Goal: Find contact information: Find contact information

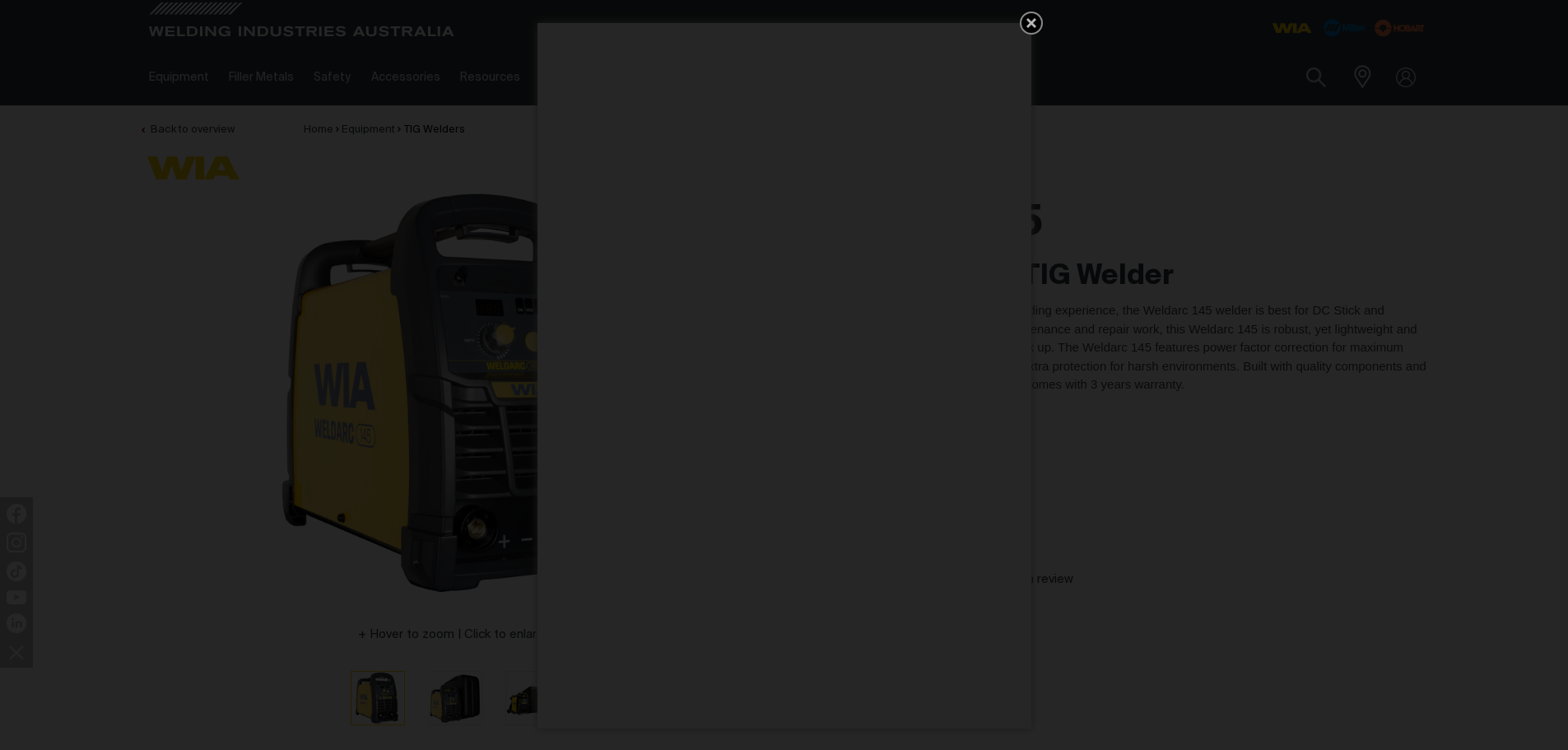
click at [1030, 23] on icon "Get 5 WIA Welding Guides Free!" at bounding box center [1031, 23] width 10 height 10
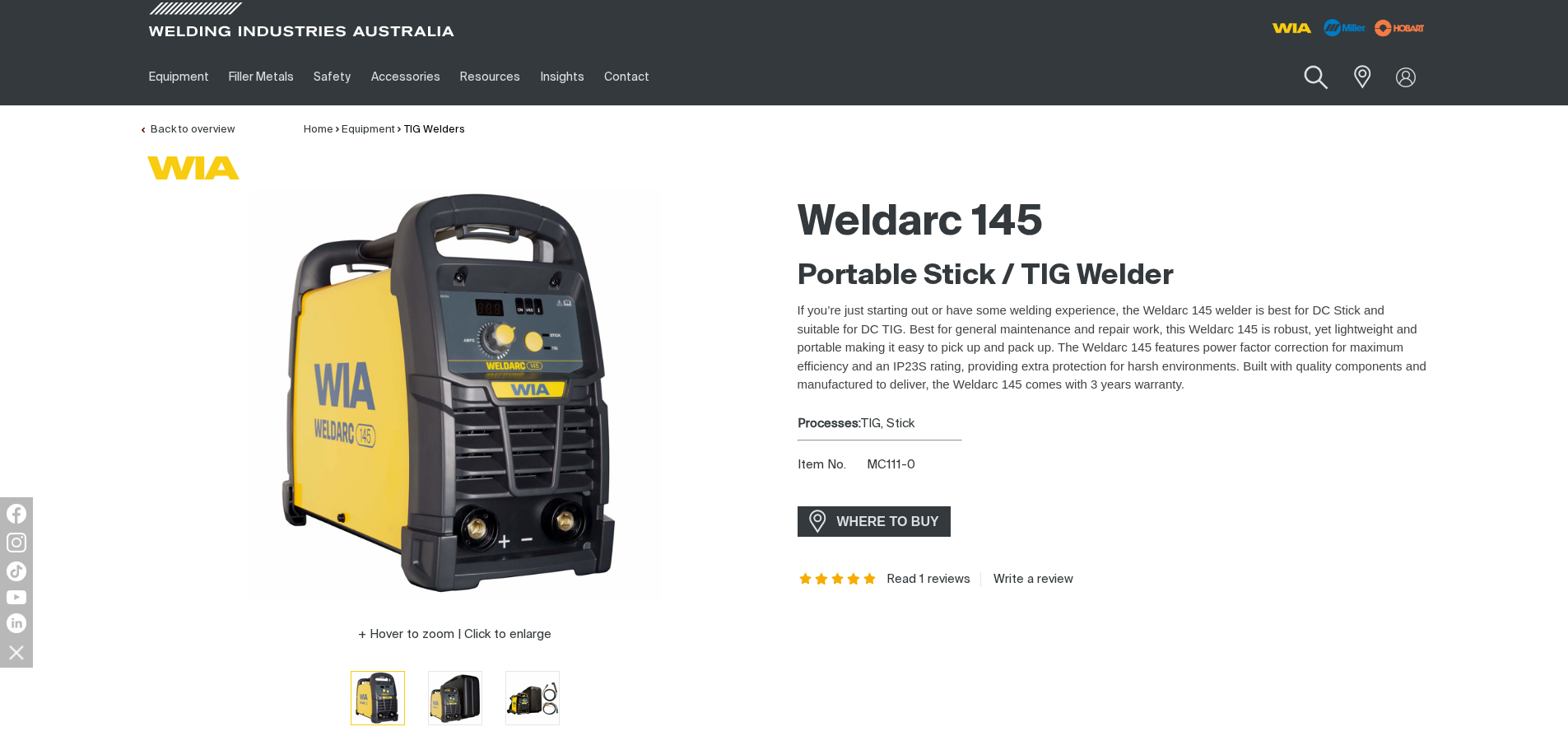
click at [1305, 75] on button "Search products" at bounding box center [1315, 77] width 67 height 47
click at [1138, 84] on input "Search" at bounding box center [1215, 77] width 254 height 37
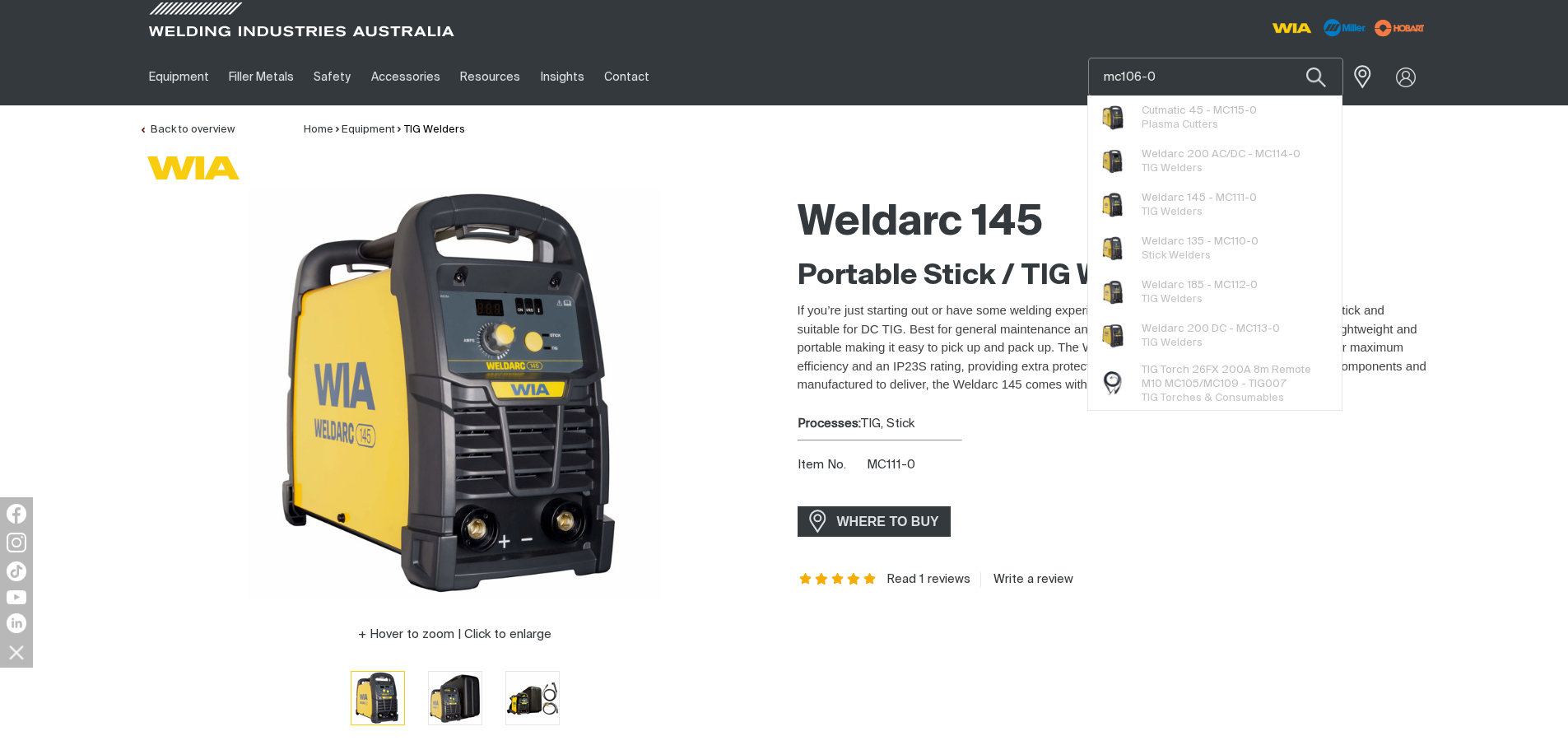
type input "mc106-0"
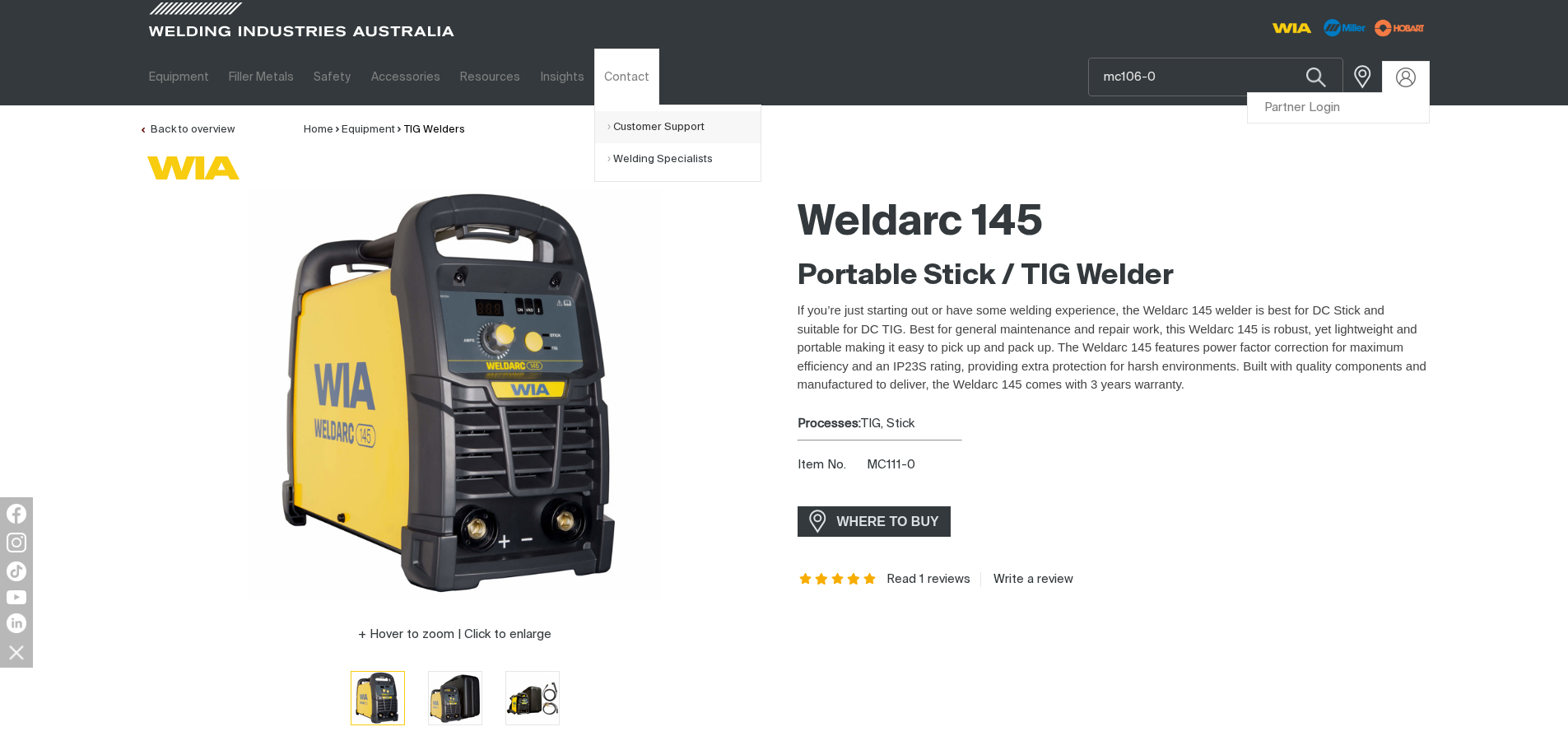
click at [611, 127] on link "Customer Support" at bounding box center [683, 126] width 153 height 32
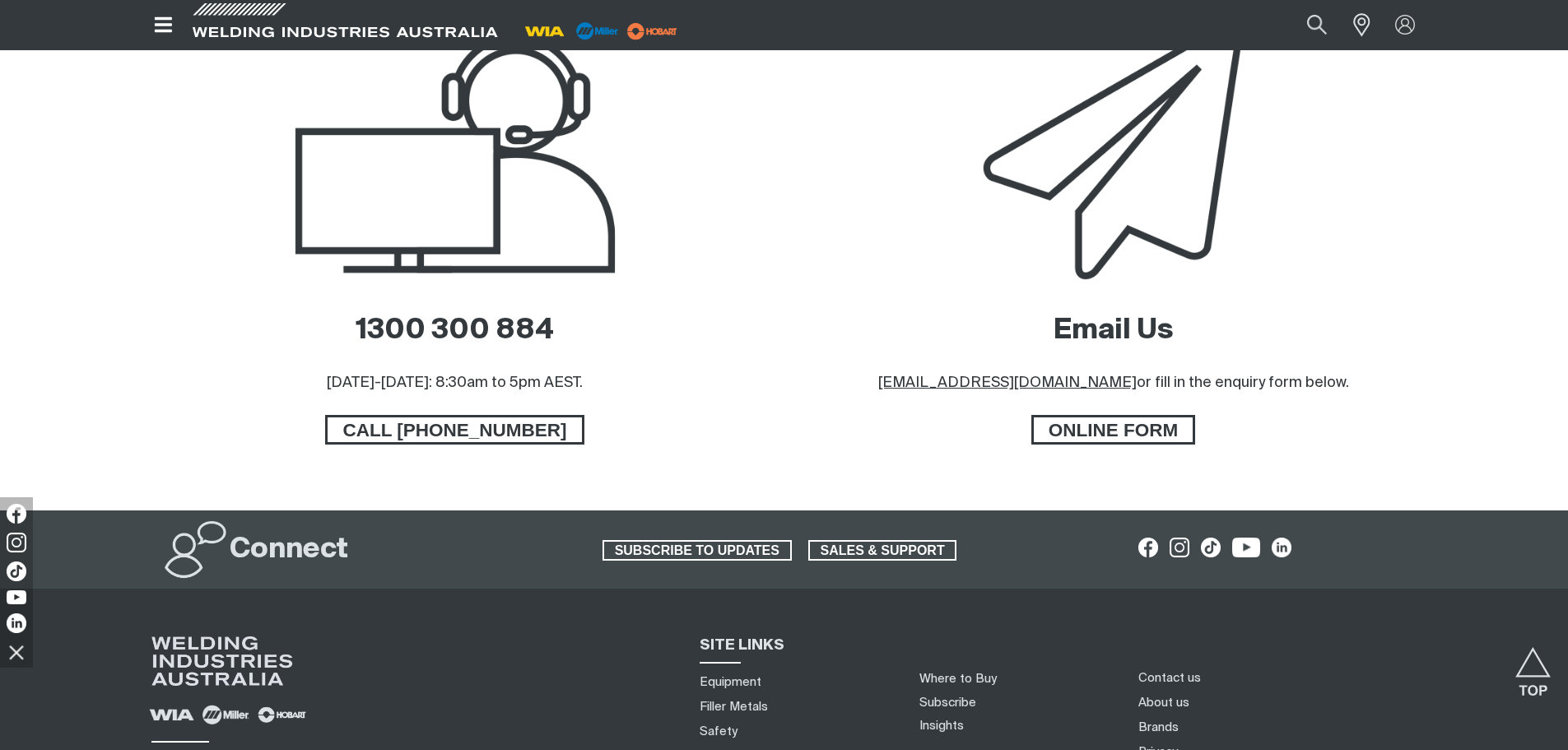
scroll to position [823, 0]
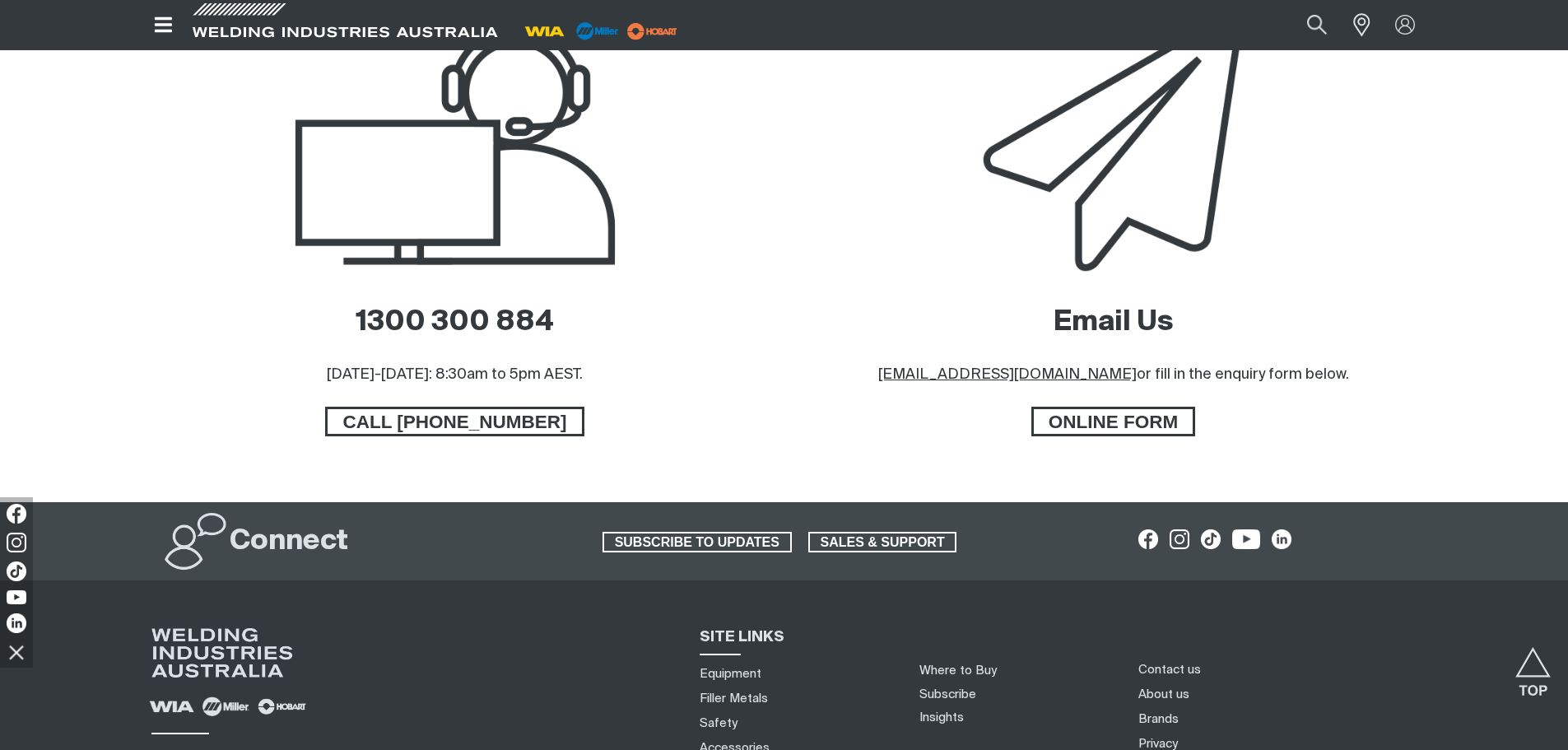
click at [944, 377] on u "[EMAIL_ADDRESS][DOMAIN_NAME]" at bounding box center [1007, 374] width 259 height 14
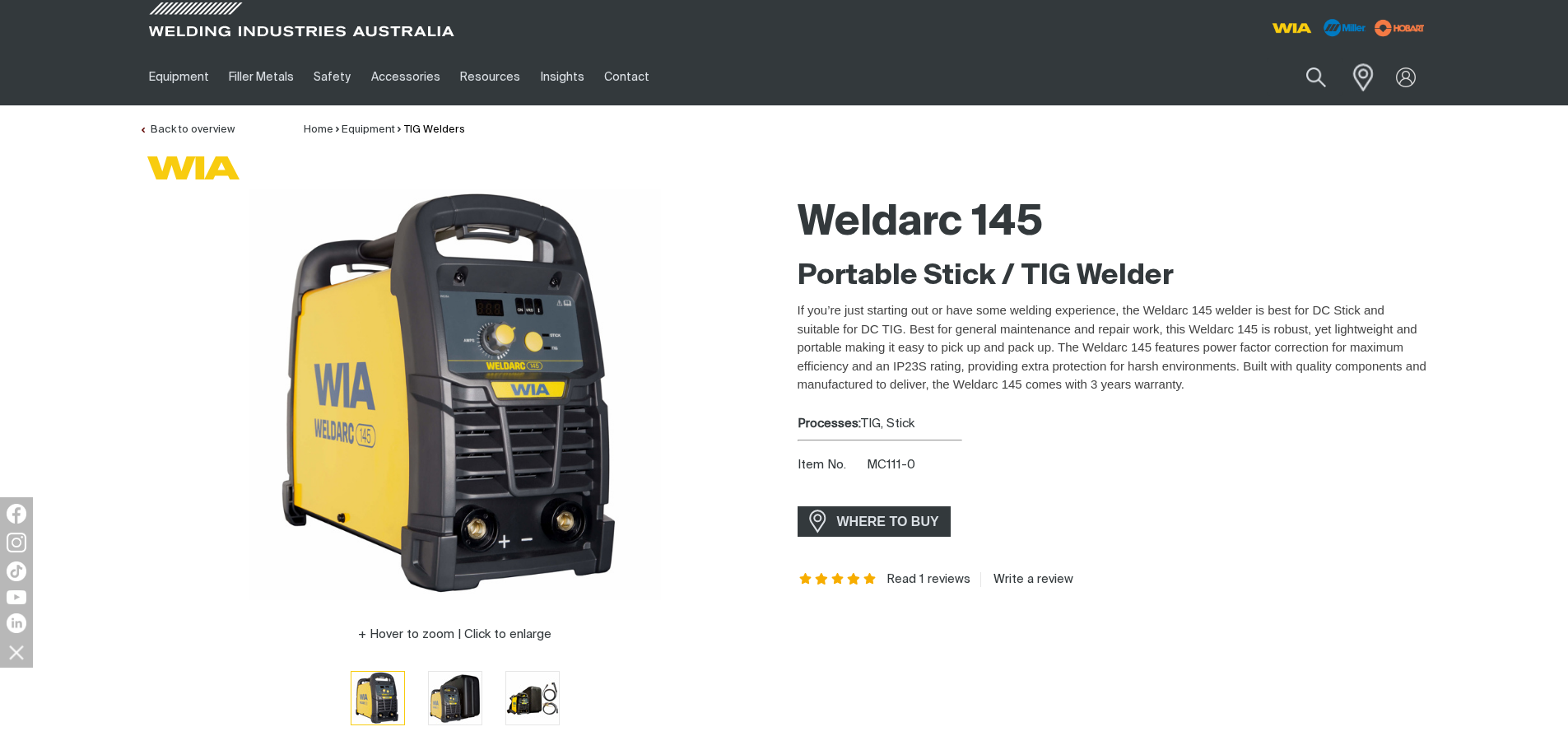
click at [1362, 76] on span at bounding box center [1359, 76] width 37 height 34
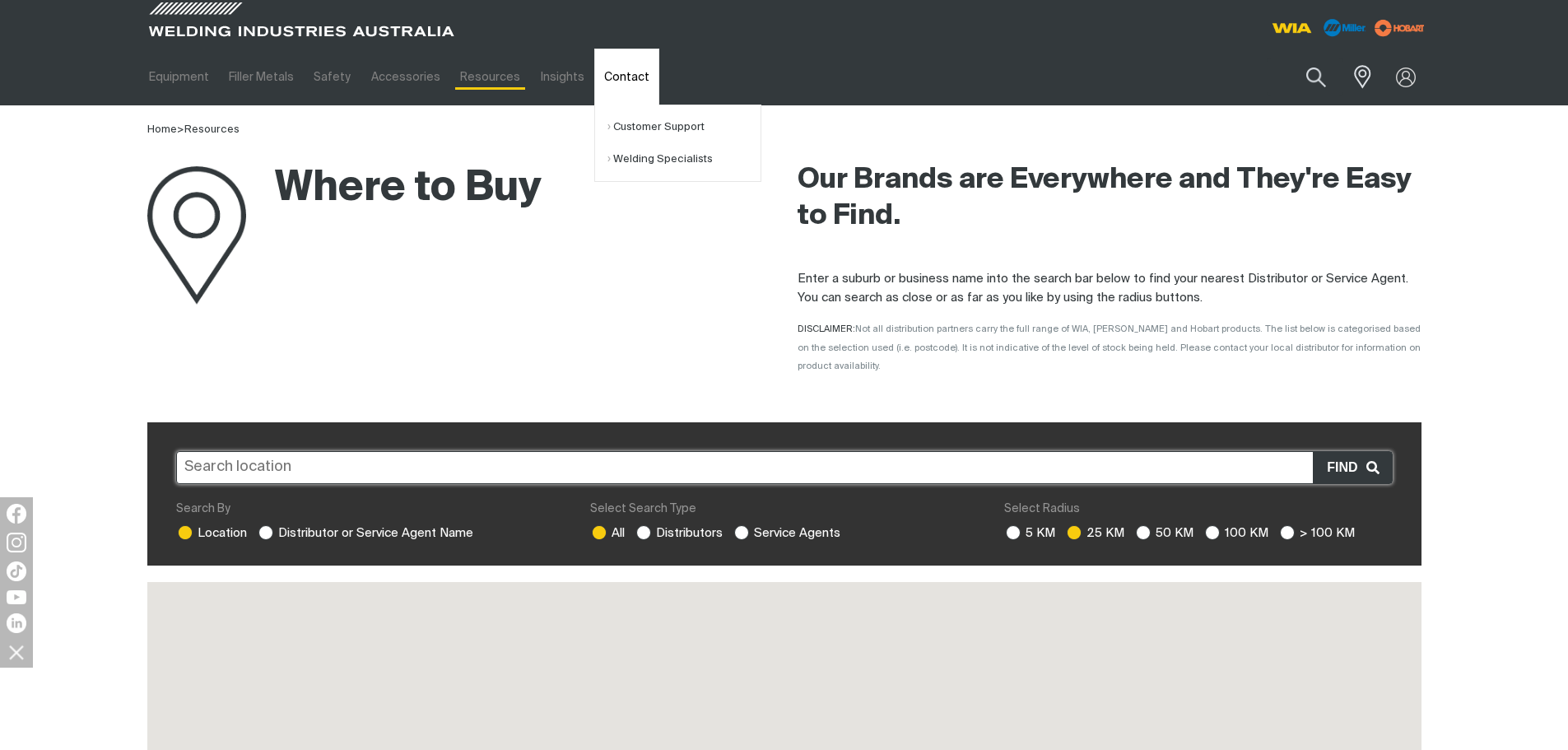
click at [615, 71] on link "Contact" at bounding box center [626, 76] width 65 height 57
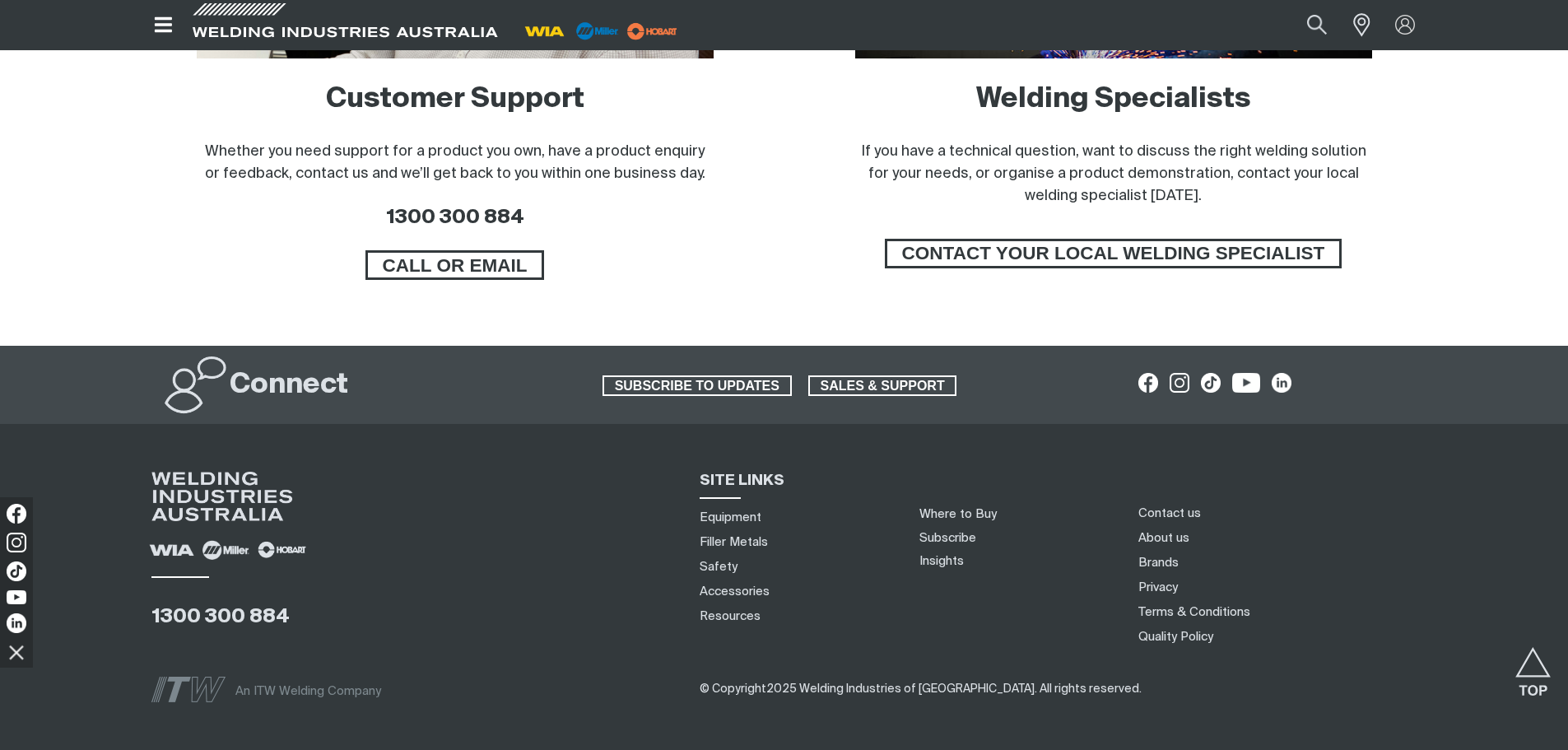
scroll to position [1317, 0]
click at [1186, 538] on link "About us" at bounding box center [1163, 538] width 51 height 17
